Goal: Register for event/course

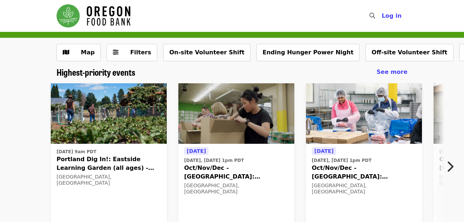
click at [122, 160] on span "Portland Dig In!: Eastside Learning Garden (all ages) - Aug/Sept/Oct" at bounding box center [109, 163] width 104 height 17
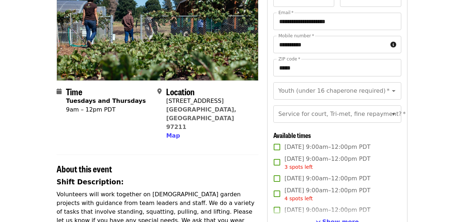
scroll to position [113, 0]
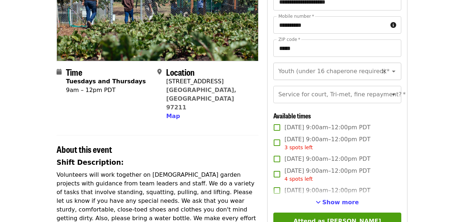
click at [394, 72] on icon "Open" at bounding box center [394, 72] width 4 height 2
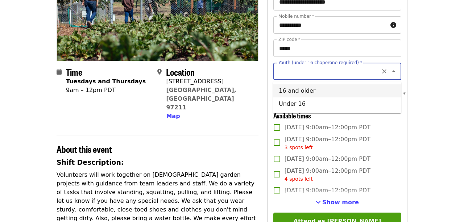
click at [311, 90] on li "16 and older" at bounding box center [337, 90] width 128 height 13
type input "**********"
click at [394, 94] on icon "Open" at bounding box center [393, 94] width 9 height 9
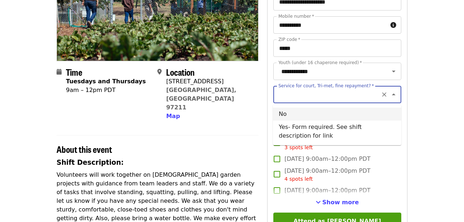
click at [285, 111] on li "No" at bounding box center [337, 114] width 128 height 13
type input "**"
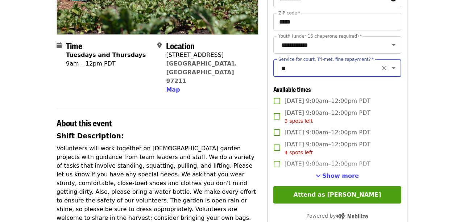
scroll to position [151, 0]
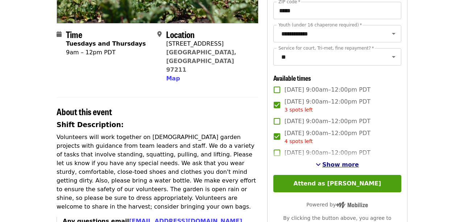
click at [326, 163] on span "Show more" at bounding box center [340, 164] width 37 height 7
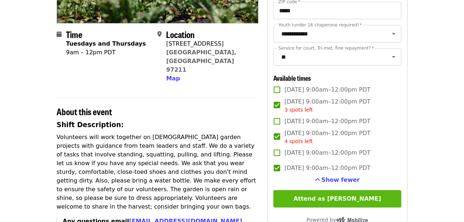
click at [335, 197] on button "Attend as [PERSON_NAME]" at bounding box center [337, 198] width 128 height 17
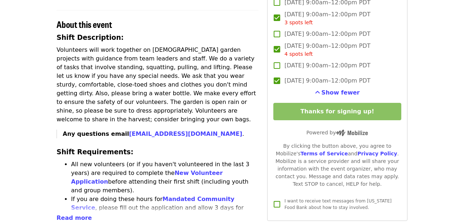
scroll to position [226, 0]
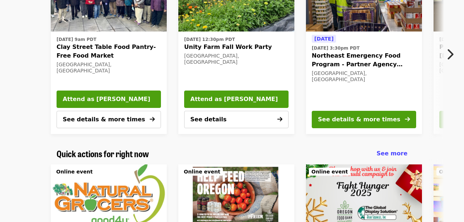
scroll to position [302, 0]
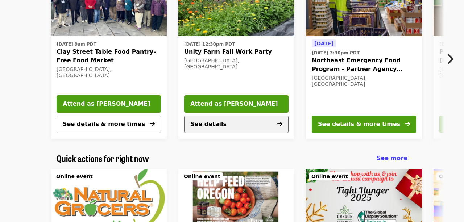
click at [282, 124] on icon "arrow-right icon" at bounding box center [279, 124] width 5 height 7
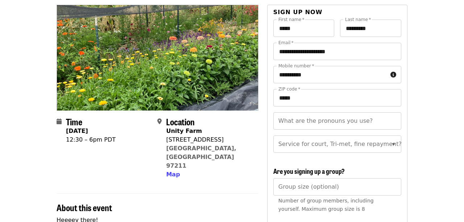
scroll to position [75, 0]
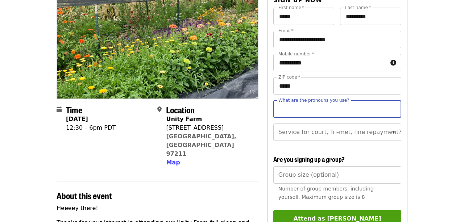
click at [388, 106] on input "What are the pronouns you use?" at bounding box center [337, 108] width 128 height 17
click at [393, 131] on icon "Open" at bounding box center [393, 132] width 9 height 9
type input "*******"
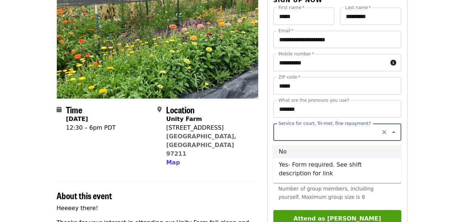
click at [291, 148] on li "No" at bounding box center [337, 151] width 128 height 13
type input "**"
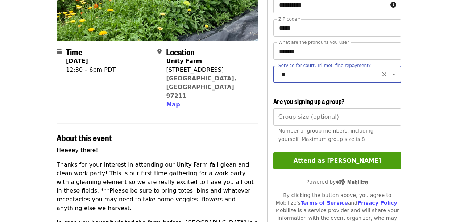
scroll to position [188, 0]
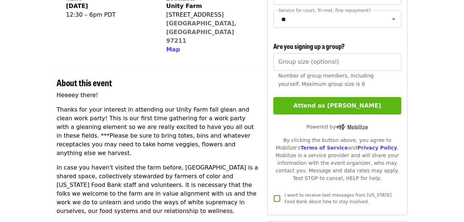
click at [327, 103] on button "Attend as [PERSON_NAME]" at bounding box center [337, 105] width 128 height 17
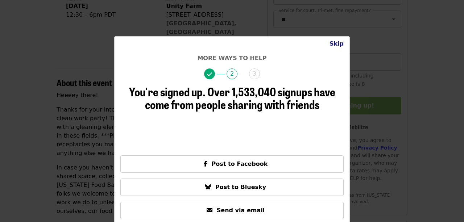
click at [337, 43] on button "Skip" at bounding box center [337, 44] width 26 height 14
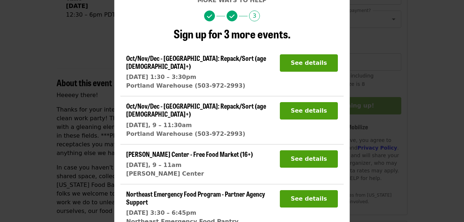
scroll to position [93, 0]
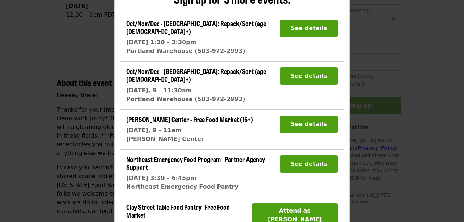
click at [179, 154] on span "Northeast Emergency Food Program - Partner Agency Support" at bounding box center [195, 162] width 139 height 17
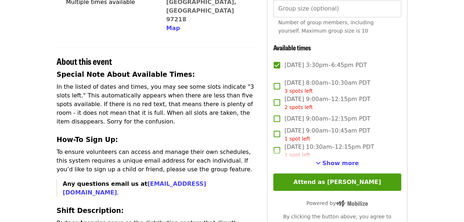
scroll to position [226, 0]
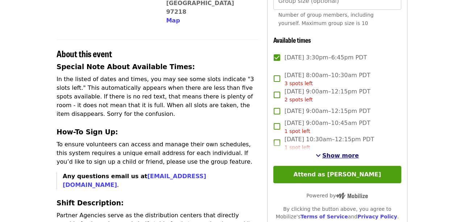
click at [346, 155] on span "Show more" at bounding box center [340, 155] width 37 height 7
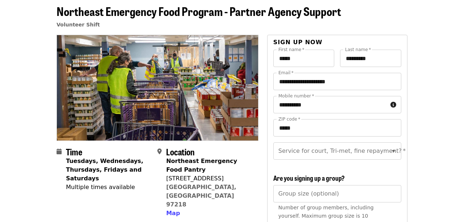
scroll to position [113, 0]
